Goal: Register for event/course

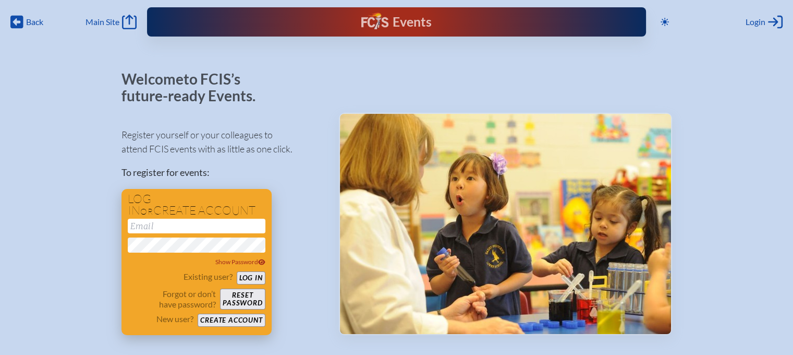
type input "[EMAIL_ADDRESS][DOMAIN_NAME]"
click at [256, 276] on button "Log in" at bounding box center [251, 277] width 29 height 13
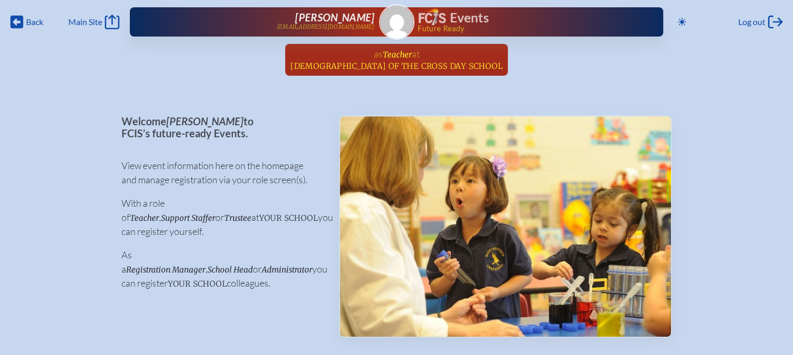
click at [397, 52] on span "Teacher" at bounding box center [397, 55] width 29 height 10
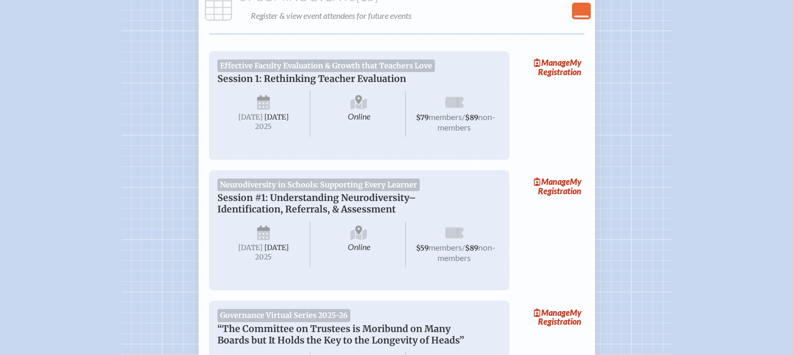
scroll to position [156, 0]
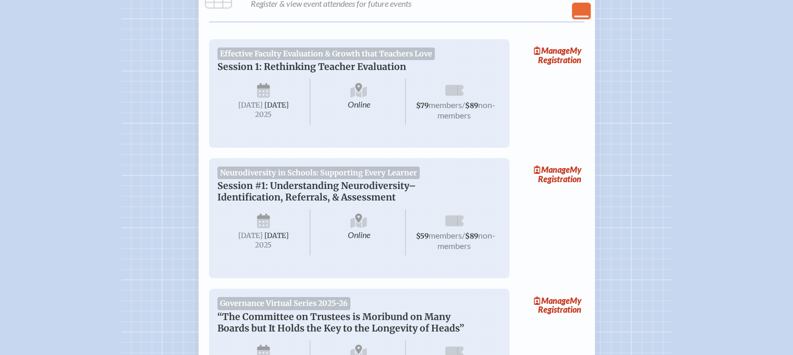
click at [438, 114] on span "non-members" at bounding box center [467, 110] width 58 height 20
click at [359, 44] on div "Effective Faculty Evaluation & Growth that Teachers Love Session 1: Rethinking …" at bounding box center [359, 93] width 300 height 108
click at [355, 59] on span "Effective Faculty Evaluation & Growth that Teachers Love" at bounding box center [326, 53] width 218 height 13
click at [402, 211] on div "Online [DATE] $59 members / $89 non-members" at bounding box center [359, 231] width 284 height 56
click at [540, 186] on link "Manage My Registration" at bounding box center [551, 174] width 67 height 24
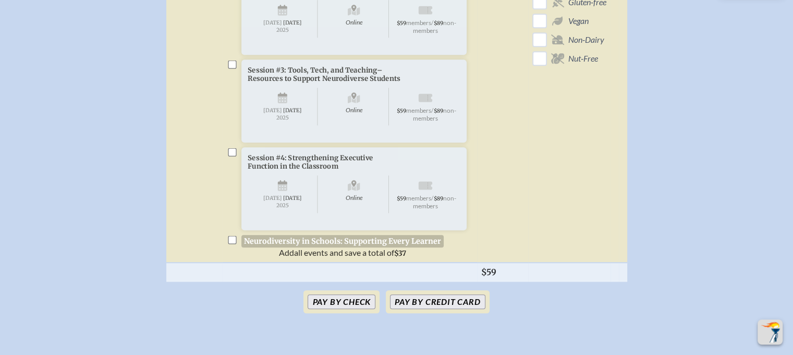
scroll to position [522, 0]
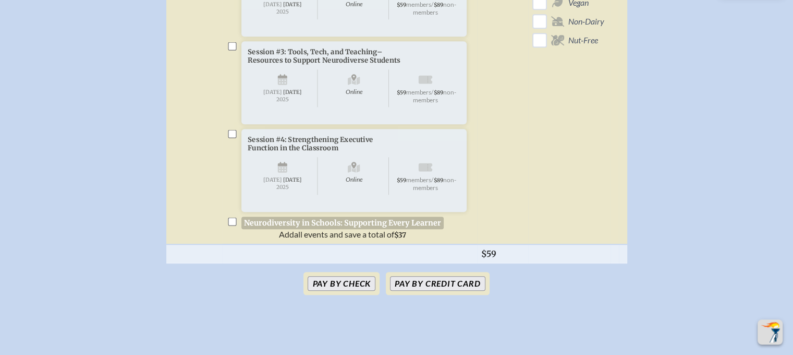
click at [229, 225] on input "checkbox" at bounding box center [232, 221] width 8 height 8
checkbox input "true"
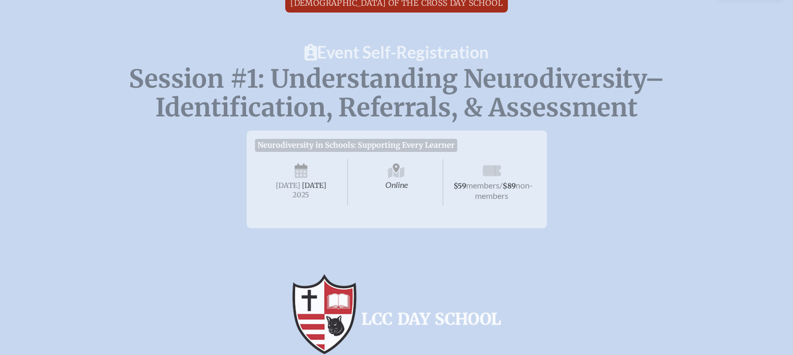
scroll to position [0, 0]
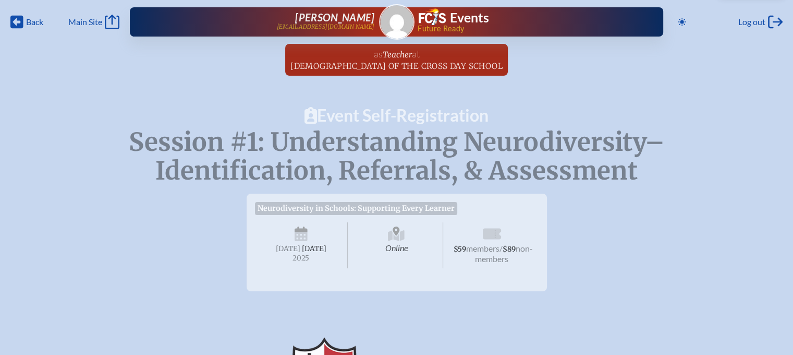
click at [355, 210] on span "Neurodiversity in Schools: Supporting Every Learner" at bounding box center [356, 208] width 203 height 13
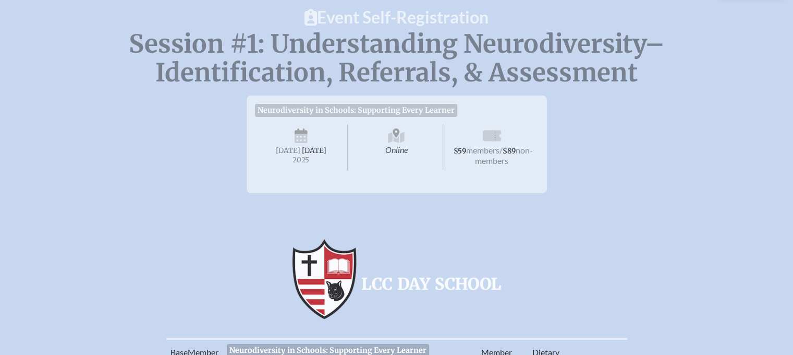
scroll to position [104, 0]
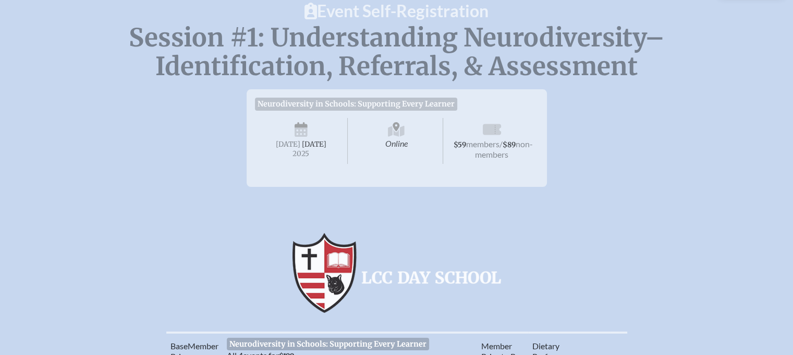
click at [325, 158] on span "2025" at bounding box center [301, 154] width 76 height 8
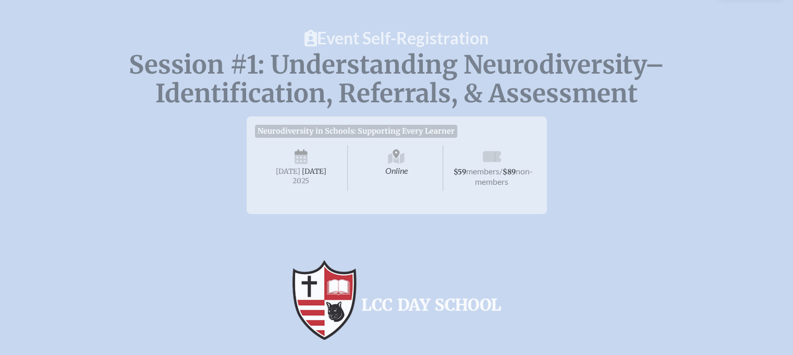
scroll to position [0, 0]
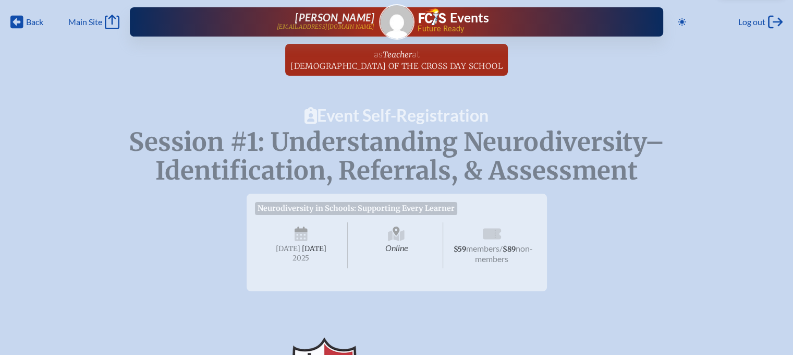
click at [439, 138] on span "Session #1: Understanding Neurodiversity–Identification, Referrals, & Assessment" at bounding box center [397, 156] width 536 height 60
click at [394, 212] on span "Neurodiversity in Schools: Supporting Every Learner" at bounding box center [356, 208] width 203 height 13
click at [413, 243] on span "Online" at bounding box center [396, 245] width 93 height 46
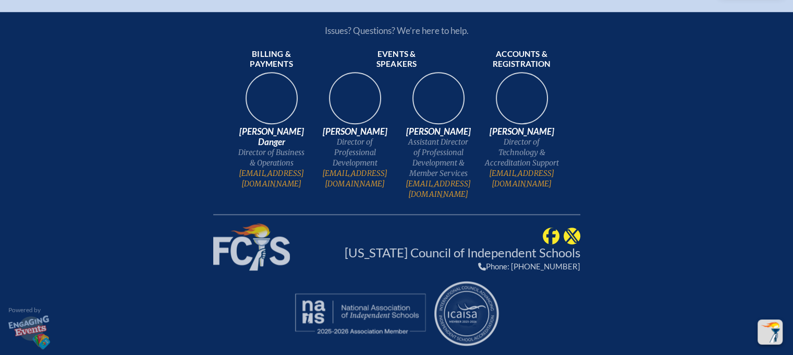
scroll to position [882, 0]
click at [378, 185] on link "[EMAIL_ADDRESS][DOMAIN_NAME]" at bounding box center [355, 178] width 75 height 21
click at [369, 184] on link "[EMAIL_ADDRESS][DOMAIN_NAME]" at bounding box center [355, 178] width 75 height 21
